Goal: Task Accomplishment & Management: Use online tool/utility

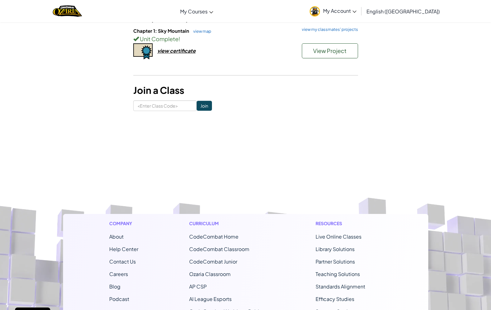
scroll to position [68, 0]
drag, startPoint x: 244, startPoint y: 122, endPoint x: 0, endPoint y: -69, distance: 310.1
click at [0, 0] on html "Cookie Policy CodeCombat uses a few essential and non-essential cookies. Privac…" at bounding box center [245, 195] width 491 height 527
click at [315, 44] on button "View Project" at bounding box center [330, 50] width 56 height 15
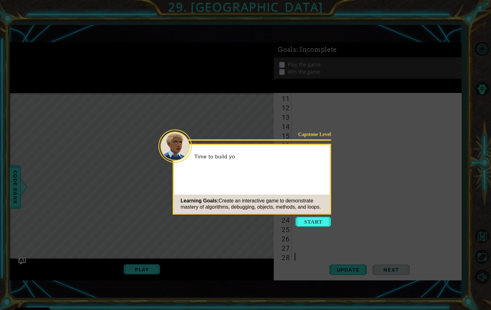
scroll to position [94, 0]
click at [305, 225] on button "Start" at bounding box center [314, 222] width 36 height 10
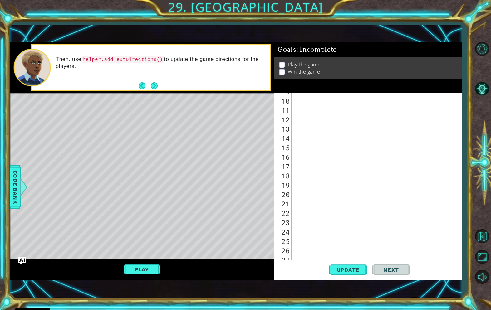
scroll to position [0, 0]
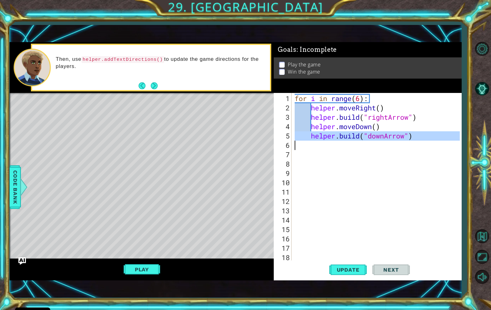
click at [295, 145] on div "for i in range ( 6 ) : helper . moveRight ( ) helper . build ( "rightArrow" ) h…" at bounding box center [377, 187] width 169 height 187
type textarea "[DOMAIN_NAME]("downArrow")"
click at [413, 156] on div "for i in range ( 6 ) : helper . moveRight ( ) helper . build ( "rightArrow" ) h…" at bounding box center [377, 187] width 169 height 187
drag, startPoint x: 414, startPoint y: 137, endPoint x: 309, endPoint y: 139, distance: 104.9
click at [309, 139] on div "for i in range ( 6 ) : helper . moveRight ( ) helper . build ( "rightArrow" ) h…" at bounding box center [377, 187] width 169 height 187
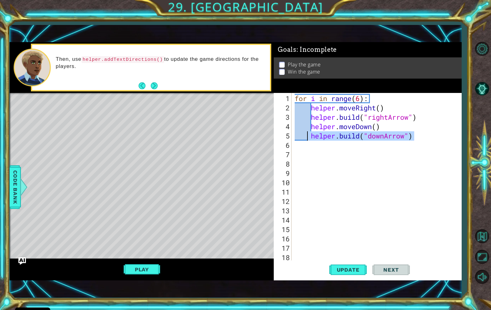
type textarea "[DOMAIN_NAME]("downArrow")"
click at [338, 277] on button "Update" at bounding box center [347, 270] width 37 height 19
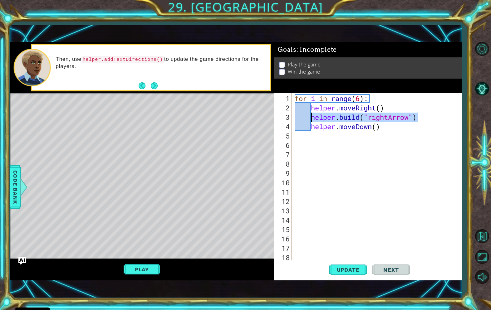
drag, startPoint x: 419, startPoint y: 113, endPoint x: 313, endPoint y: 114, distance: 106.2
click at [313, 114] on div "for i in range ( 6 ) : helper . moveRight ( ) helper . build ( "rightArrow" ) h…" at bounding box center [377, 187] width 169 height 187
type textarea "[DOMAIN_NAME]("rightArrow")"
click at [303, 139] on div "for i in range ( 6 ) : helper . moveRight ( ) helper . build ( "rightArrow" ) h…" at bounding box center [377, 187] width 169 height 187
paste textarea "[DOMAIN_NAME]("rightArrow")"
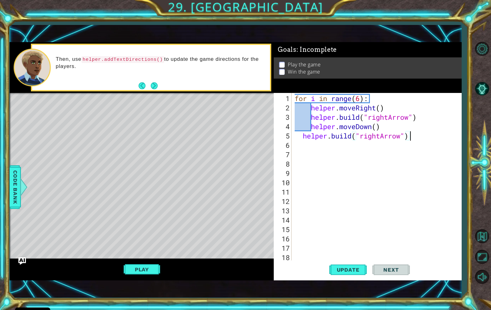
click at [301, 136] on div "for i in range ( 6 ) : helper . moveRight ( ) helper . build ( "rightArrow" ) h…" at bounding box center [377, 187] width 169 height 187
click at [388, 137] on div "for i in range ( 6 ) : helper . moveRight ( ) helper . build ( "rightArrow" ) h…" at bounding box center [377, 187] width 169 height 187
type textarea "[DOMAIN_NAME]("downArrow")"
click at [354, 268] on span "Update" at bounding box center [348, 270] width 35 height 6
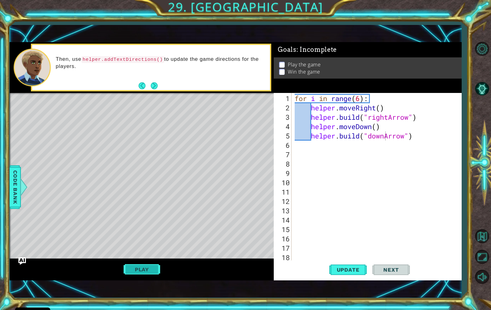
click at [153, 271] on button "Play" at bounding box center [142, 270] width 37 height 12
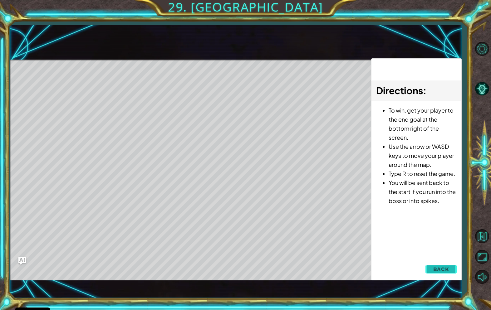
click at [436, 271] on span "Back" at bounding box center [441, 269] width 16 height 6
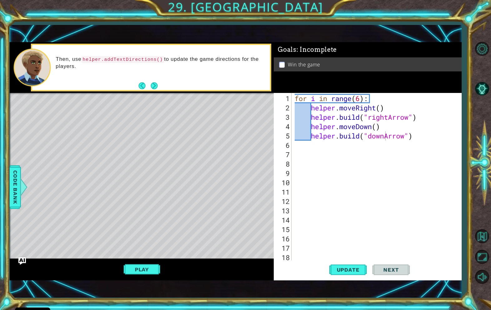
click at [302, 153] on div "for i in range ( 6 ) : helper . moveRight ( ) helper . build ( "rightArrow" ) h…" at bounding box center [377, 187] width 169 height 187
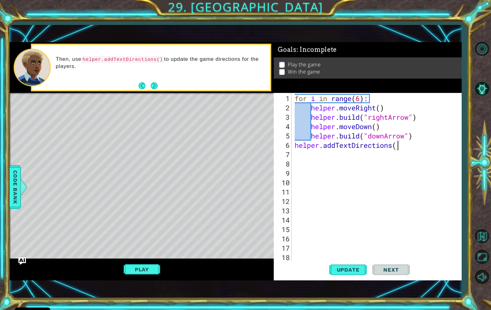
scroll to position [0, 5]
type textarea "helper.addTextDirections()"
click at [343, 270] on span "Update" at bounding box center [348, 270] width 35 height 6
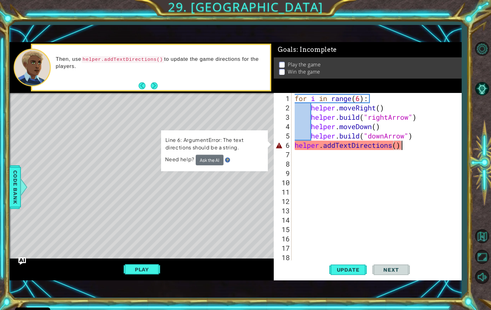
click at [215, 164] on button "Ask the AI" at bounding box center [210, 160] width 28 height 11
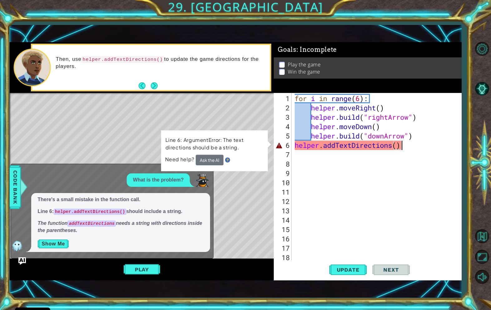
click at [57, 244] on button "Show Me" at bounding box center [53, 244] width 32 height 10
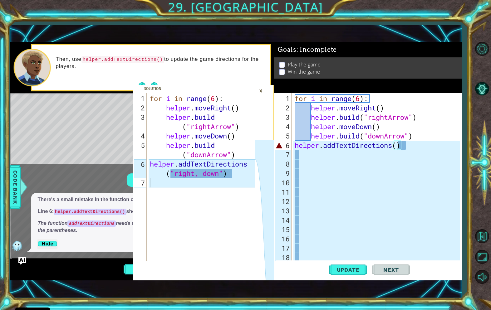
click at [261, 93] on div "×" at bounding box center [261, 91] width 10 height 11
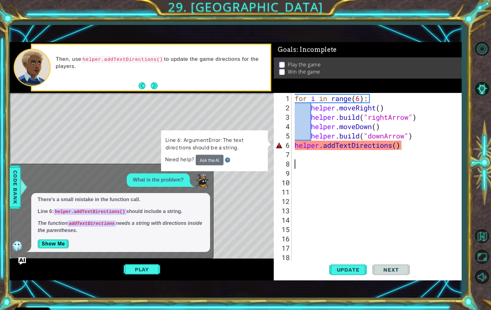
click at [314, 162] on div "for i in range ( 6 ) : helper . moveRight ( ) helper . build ( "rightArrow" ) h…" at bounding box center [377, 187] width 169 height 187
click at [298, 156] on div "for i in range ( 6 ) : helper . moveRight ( ) helper . build ( "rightArrow" ) h…" at bounding box center [377, 187] width 169 height 187
click at [58, 247] on button "Show Me" at bounding box center [53, 244] width 32 height 10
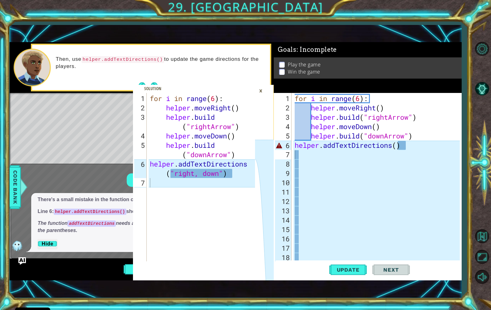
click at [261, 90] on div "×" at bounding box center [261, 91] width 10 height 11
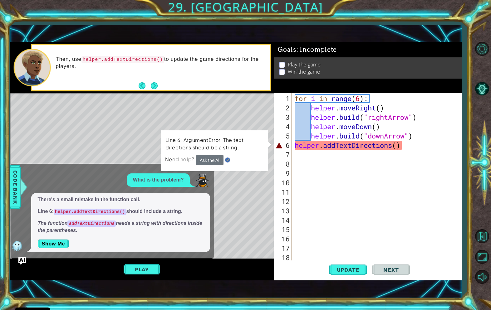
click at [302, 158] on div "for i in range ( 6 ) : helper . moveRight ( ) helper . build ( "rightArrow" ) h…" at bounding box center [377, 187] width 169 height 187
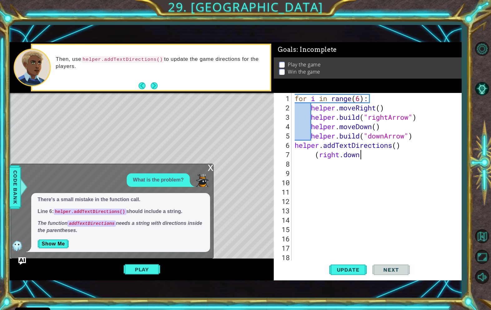
scroll to position [0, 3]
click at [352, 275] on button "Update" at bounding box center [347, 270] width 37 height 19
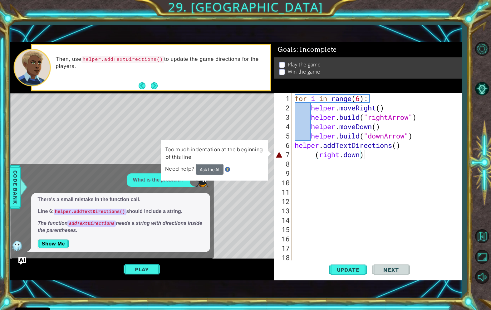
click at [65, 248] on button "Show Me" at bounding box center [53, 244] width 32 height 10
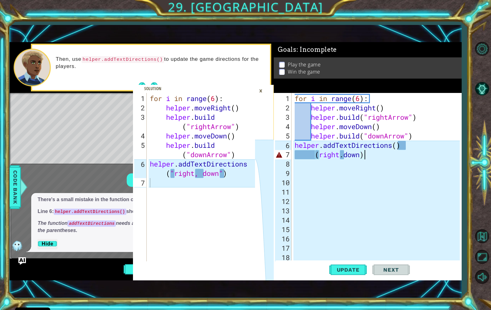
click at [65, 248] on p "Hide" at bounding box center [120, 244] width 166 height 10
click at [262, 88] on div "×" at bounding box center [261, 91] width 10 height 11
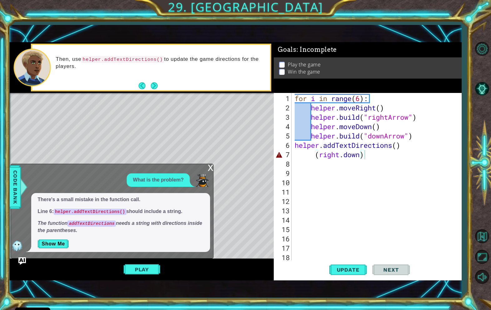
click at [344, 155] on div "for i in range ( 6 ) : helper . moveRight ( ) helper . build ( "rightArrow" ) h…" at bounding box center [377, 187] width 169 height 187
click at [319, 155] on div "for i in range ( 6 ) : helper . moveRight ( ) helper . build ( "rightArrow" ) h…" at bounding box center [377, 187] width 169 height 187
click at [365, 155] on div "for i in range ( 6 ) : helper . moveRight ( ) helper . build ( "rightArrow" ) h…" at bounding box center [377, 187] width 169 height 187
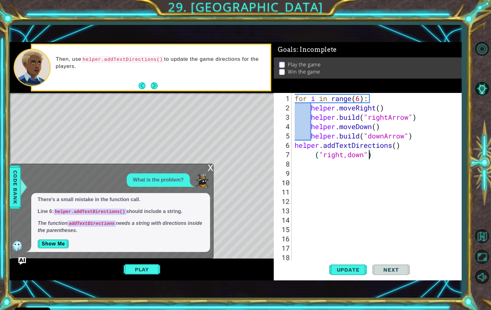
scroll to position [0, 3]
click at [335, 268] on span "Update" at bounding box center [348, 270] width 35 height 6
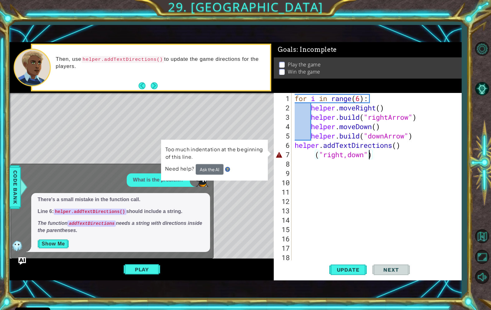
click at [60, 245] on button "Show Me" at bounding box center [53, 244] width 32 height 10
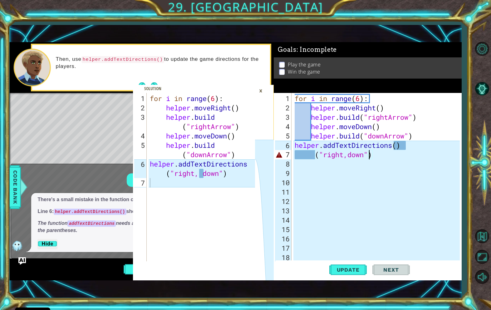
click at [258, 90] on div "×" at bounding box center [261, 91] width 10 height 11
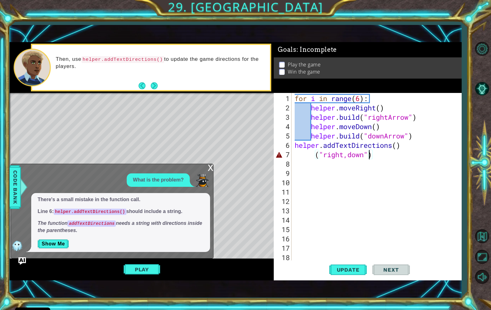
click at [347, 155] on div "for i in range ( 6 ) : helper . moveRight ( ) helper . build ( "rightArrow" ) h…" at bounding box center [377, 187] width 169 height 187
click at [43, 249] on button "Show Me" at bounding box center [53, 244] width 32 height 10
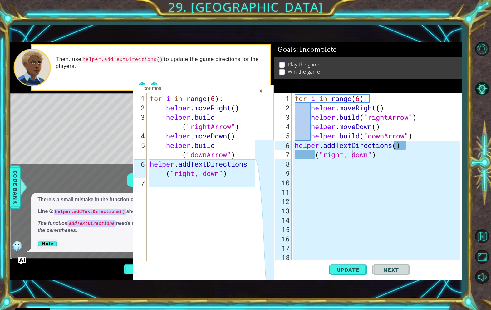
click at [264, 90] on div "×" at bounding box center [261, 91] width 10 height 11
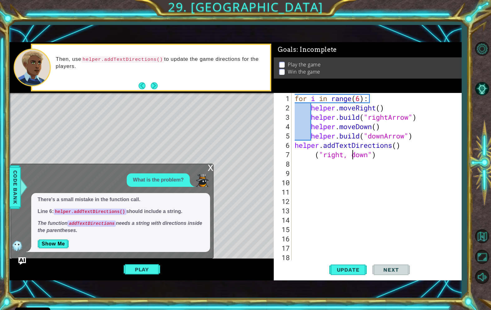
click at [313, 155] on div "for i in range ( 6 ) : helper . moveRight ( ) helper . build ( "rightArrow" ) h…" at bounding box center [377, 187] width 169 height 187
click at [346, 269] on span "Update" at bounding box center [348, 270] width 35 height 6
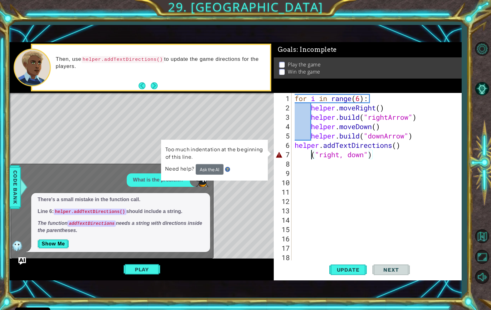
click at [375, 155] on div "for i in range ( 6 ) : helper . moveRight ( ) helper . build ( "rightArrow" ) h…" at bounding box center [377, 187] width 169 height 187
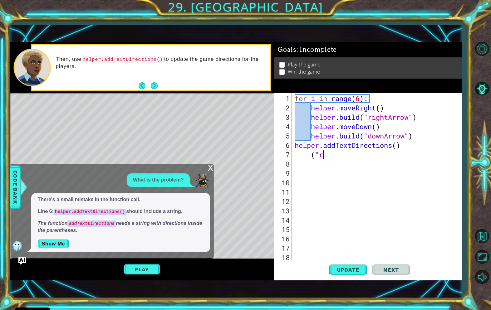
type textarea "("
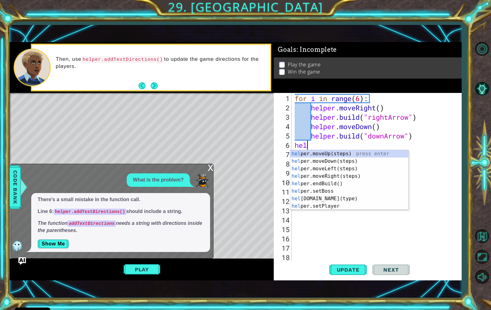
type textarea "h"
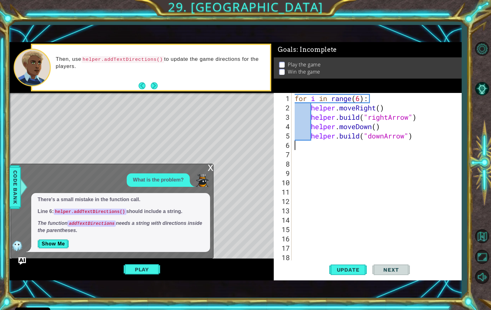
type textarea "[DOMAIN_NAME]("downArrow")"
click at [353, 275] on button "Update" at bounding box center [347, 270] width 37 height 19
click at [210, 170] on div "x" at bounding box center [211, 167] width 6 height 6
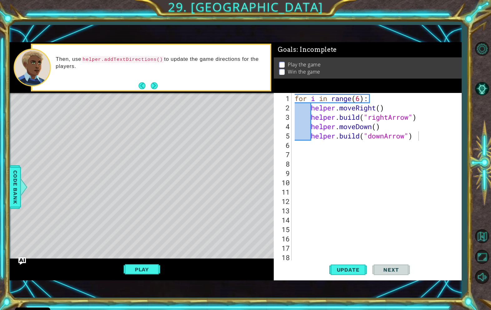
click at [298, 150] on div "for i in range ( 6 ) : helper . moveRight ( ) helper . build ( "rightArrow" ) h…" at bounding box center [377, 187] width 169 height 187
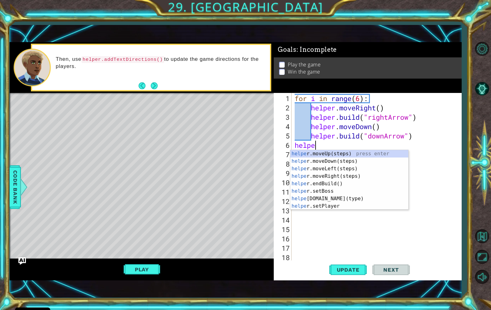
type textarea "helper"
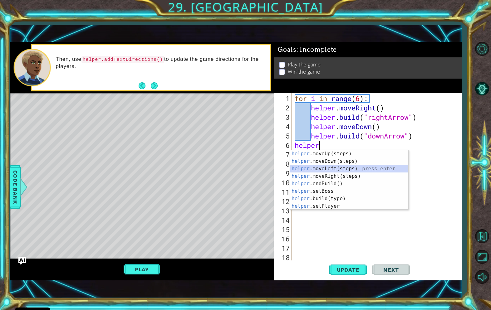
click at [308, 170] on div "helper .moveUp(steps) press enter helper .moveDown(steps) press enter helper .m…" at bounding box center [349, 187] width 118 height 75
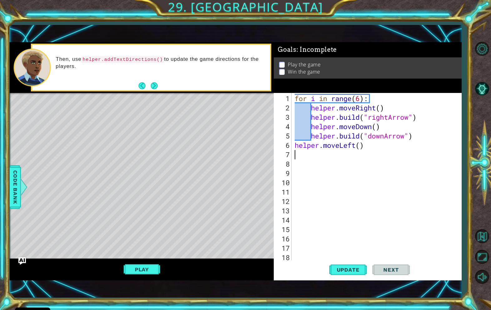
click at [359, 146] on div "for i in range ( 6 ) : helper . moveRight ( ) helper . build ( "rightArrow" ) h…" at bounding box center [377, 187] width 169 height 187
type textarea "helper.moveLeft(2)"
click at [357, 275] on button "Update" at bounding box center [347, 270] width 37 height 19
click at [303, 157] on div "for i in range ( 6 ) : helper . moveRight ( ) helper . build ( "rightArrow" ) h…" at bounding box center [377, 187] width 169 height 187
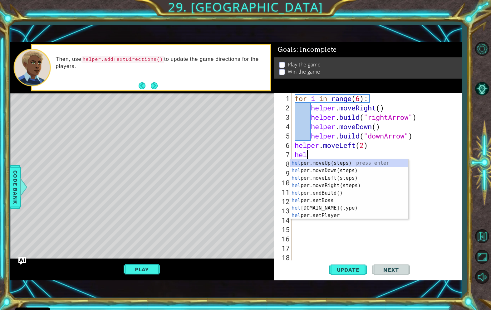
scroll to position [0, 0]
type textarea "h"
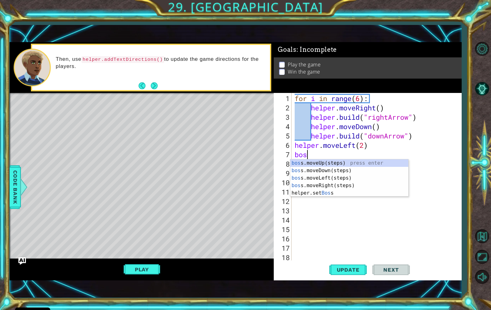
type textarea "b"
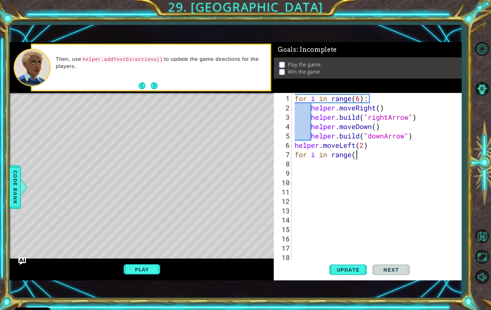
scroll to position [0, 3]
type textarea "for i in range(2):"
click at [304, 171] on div "for i in range ( 6 ) : helper . moveRight ( ) helper . build ( "rightArrow" ) h…" at bounding box center [377, 187] width 169 height 187
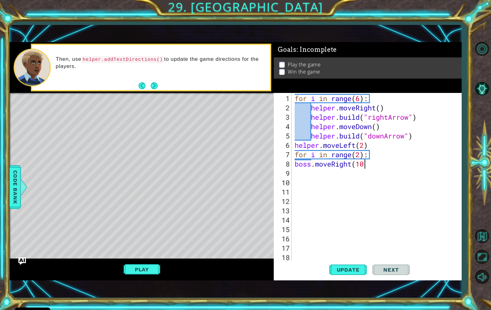
type textarea "boss.moveRight(10)"
click at [360, 173] on div "for i in range ( 6 ) : helper . moveRight ( ) helper . build ( "rightArrow" ) h…" at bounding box center [377, 187] width 169 height 187
click at [365, 164] on div "for i in range ( 6 ) : helper . moveRight ( ) helper . build ( "rightArrow" ) h…" at bounding box center [377, 187] width 169 height 187
click at [348, 270] on span "Update" at bounding box center [348, 270] width 35 height 6
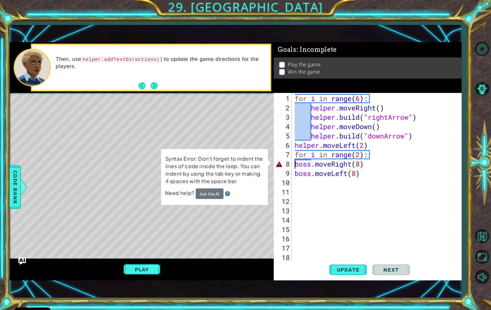
click at [293, 166] on div "for i in range ( 6 ) : helper . moveRight ( ) helper . build ( "rightArrow" ) h…" at bounding box center [376, 177] width 166 height 169
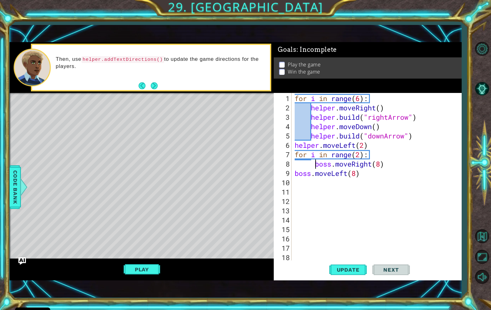
click at [293, 174] on div "boss.moveRight(8) 1 2 3 4 5 6 7 8 9 10 11 12 13 14 15 16 17 18 19 for i in rang…" at bounding box center [367, 177] width 186 height 169
click at [294, 176] on div "for i in range ( 6 ) : helper . moveRight ( ) helper . build ( "rightArrow" ) h…" at bounding box center [377, 187] width 169 height 187
type textarea "boss.moveLeft(8)"
click at [335, 271] on span "Update" at bounding box center [348, 270] width 35 height 6
click at [140, 271] on button "Play" at bounding box center [142, 270] width 37 height 12
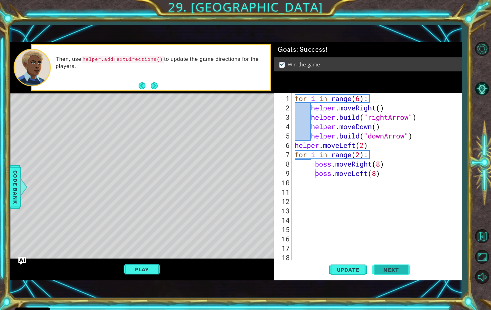
click at [390, 270] on span "Next" at bounding box center [391, 270] width 28 height 6
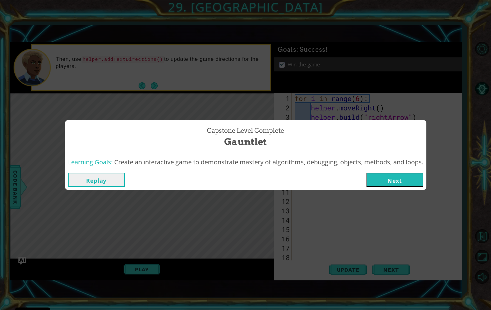
click at [385, 175] on button "Next" at bounding box center [395, 180] width 57 height 14
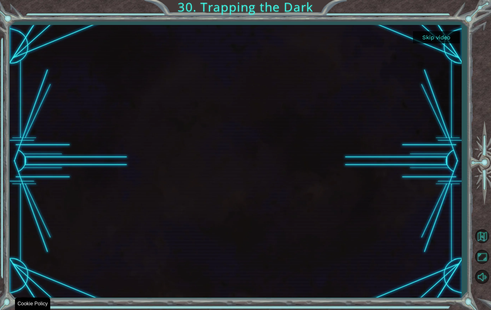
click at [246, 309] on div "Skip video 30. Trapping the Dark" at bounding box center [245, 155] width 491 height 310
